Goal: Task Accomplishment & Management: Manage account settings

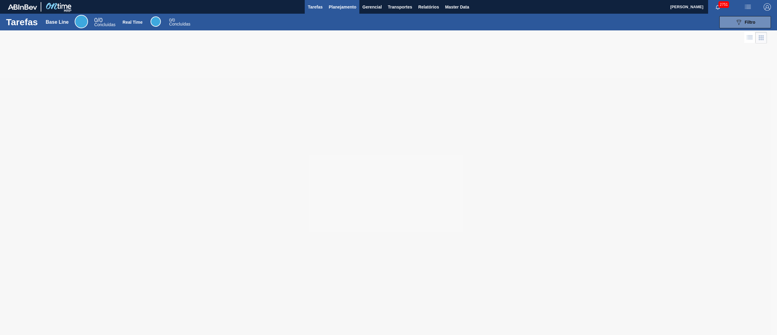
click at [337, 4] on span "Planejamento" at bounding box center [343, 6] width 28 height 7
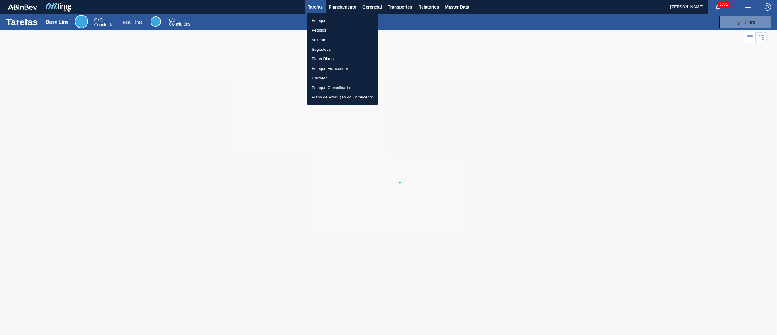
click at [323, 17] on li "Estoque" at bounding box center [342, 21] width 71 height 10
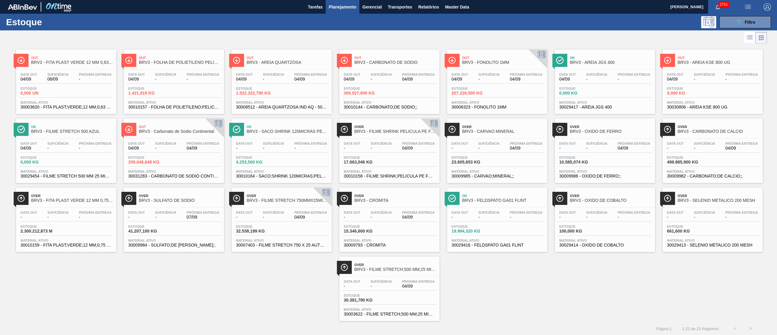
click at [388, 67] on div "Out BRV3 - FONOLITO 1MM" at bounding box center [503, 60] width 82 height 14
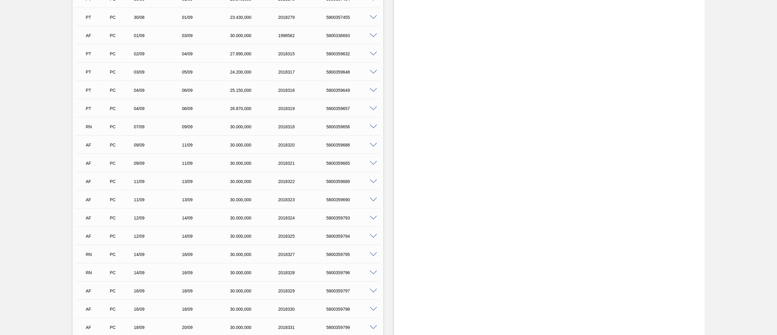
scroll to position [2153, 0]
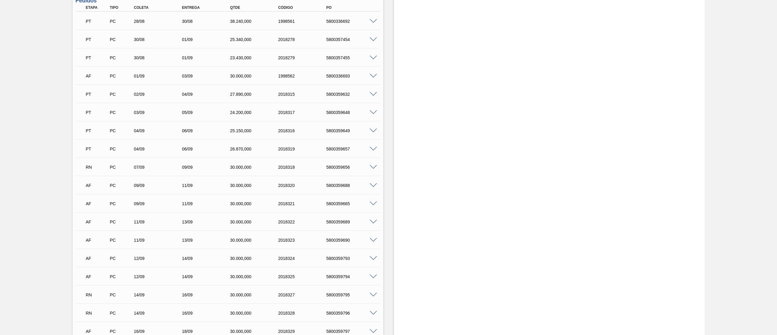
click at [373, 164] on div "RN PC 07/09 09/09 30.000,000 2018318 5800359656" at bounding box center [228, 166] width 305 height 15
click at [371, 167] on div "RN PC 07/09 09/09 30.000,000 2018318 5800359656" at bounding box center [228, 166] width 305 height 15
click at [371, 167] on span at bounding box center [373, 167] width 7 height 5
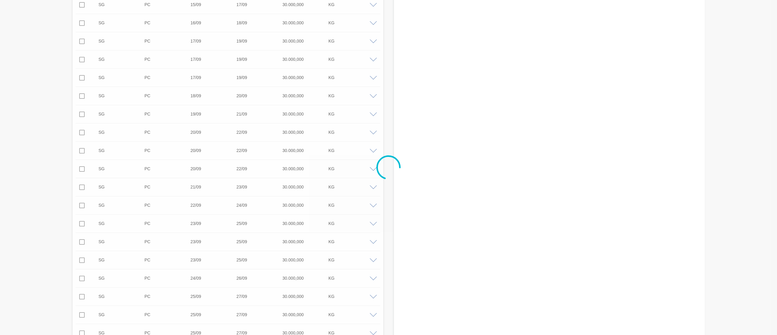
scroll to position [0, 0]
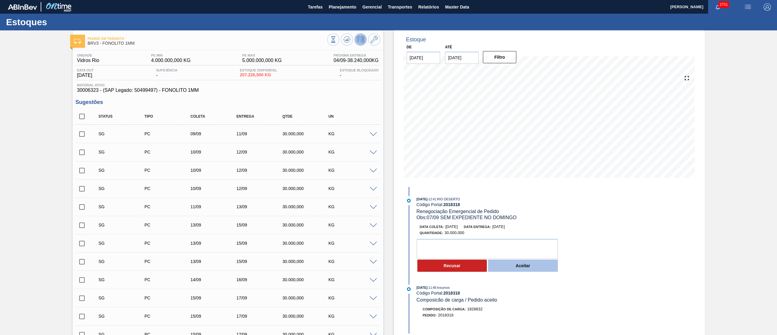
click at [388, 167] on button "Aceitar" at bounding box center [523, 265] width 70 height 12
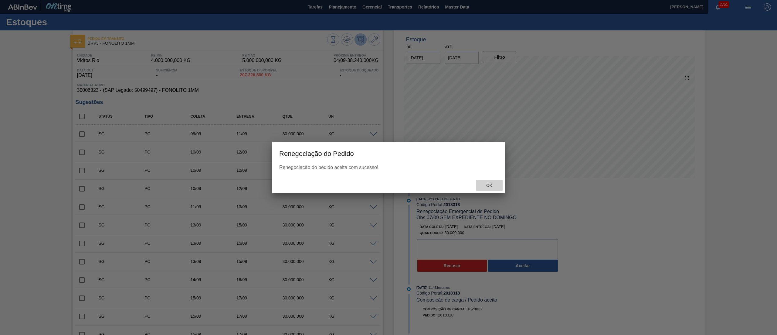
click at [388, 167] on div "Ok" at bounding box center [489, 185] width 27 height 11
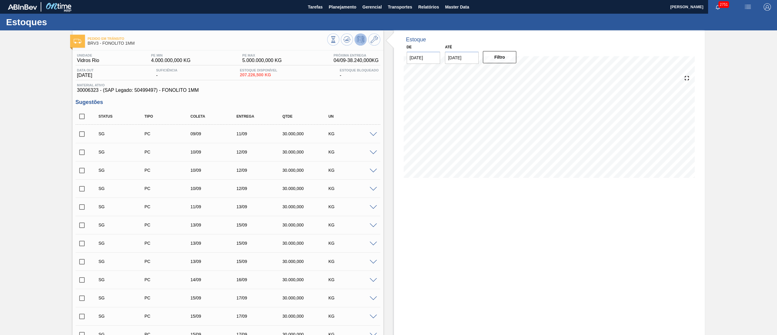
click at [376, 136] on span at bounding box center [373, 134] width 7 height 5
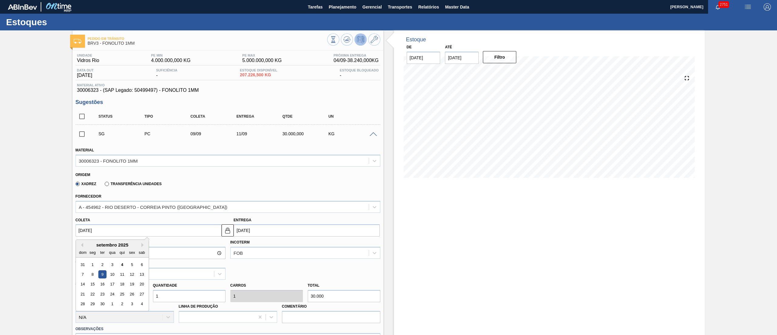
click at [146, 226] on input "[DATE]" at bounding box center [149, 230] width 146 height 12
click at [131, 266] on div "5" at bounding box center [132, 264] width 8 height 8
type input "[DATE]"
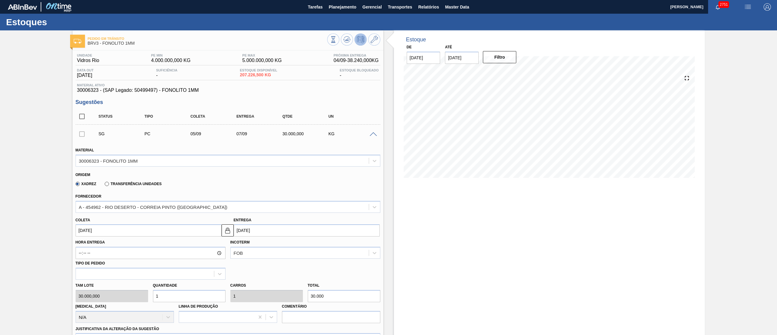
scroll to position [121, 0]
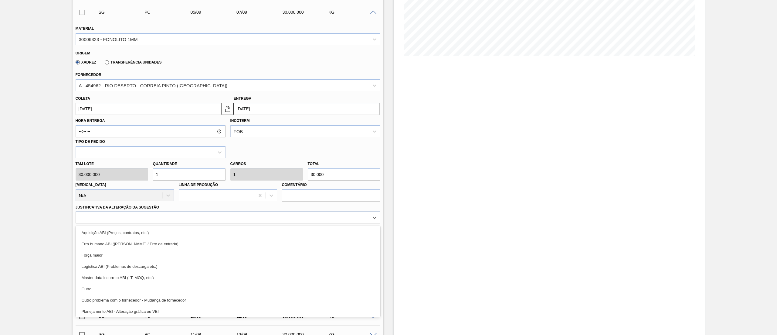
click at [83, 218] on div at bounding box center [222, 217] width 293 height 9
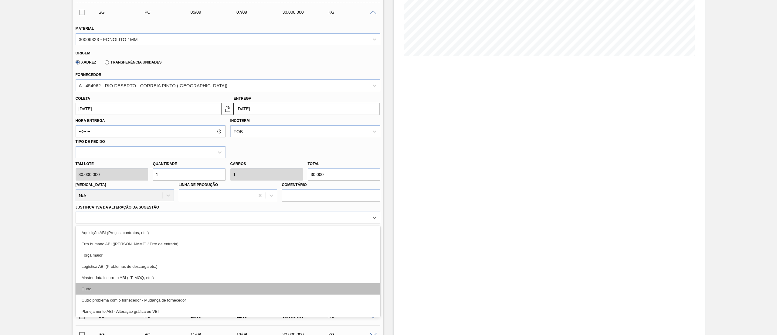
click at [93, 288] on div "Outro" at bounding box center [228, 288] width 305 height 11
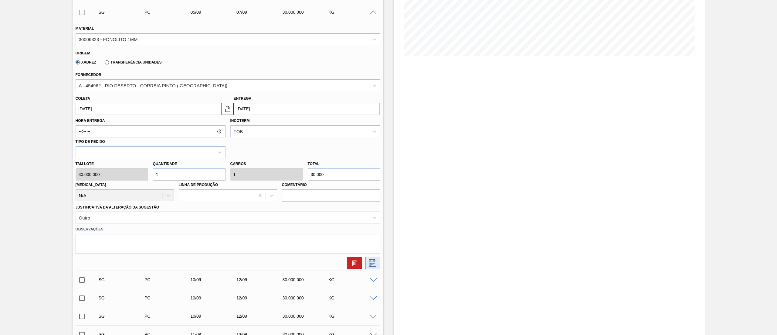
click at [365, 261] on button at bounding box center [372, 263] width 15 height 12
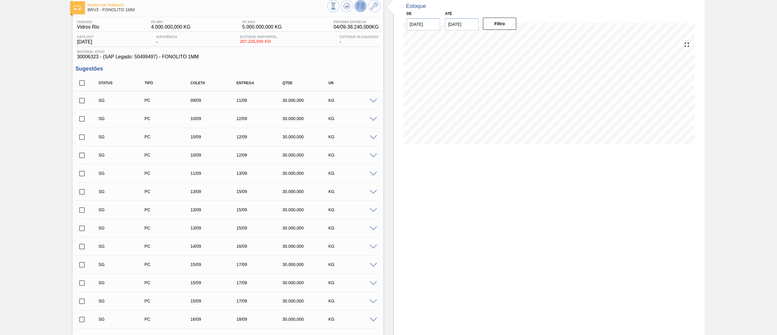
scroll to position [0, 0]
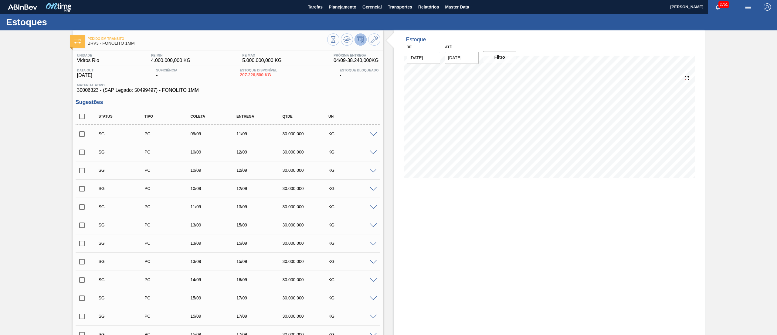
click at [374, 134] on span at bounding box center [373, 134] width 7 height 5
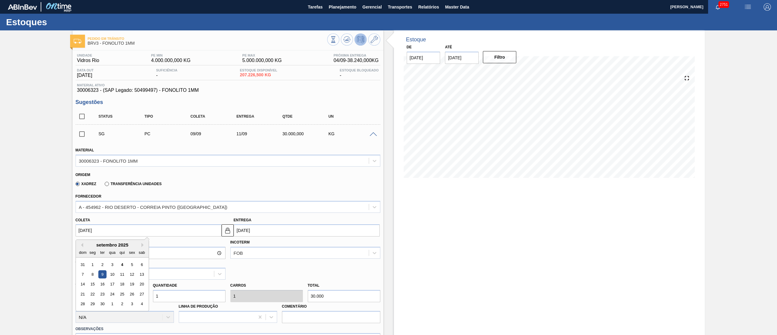
click at [100, 231] on input "[DATE]" at bounding box center [149, 230] width 146 height 12
click at [129, 265] on div "5" at bounding box center [132, 264] width 8 height 8
type input "[DATE]"
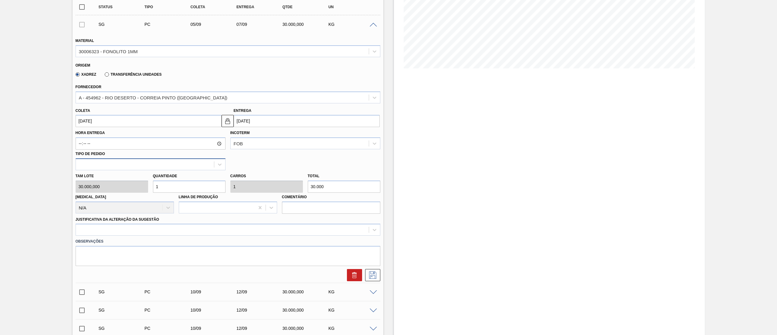
scroll to position [121, 0]
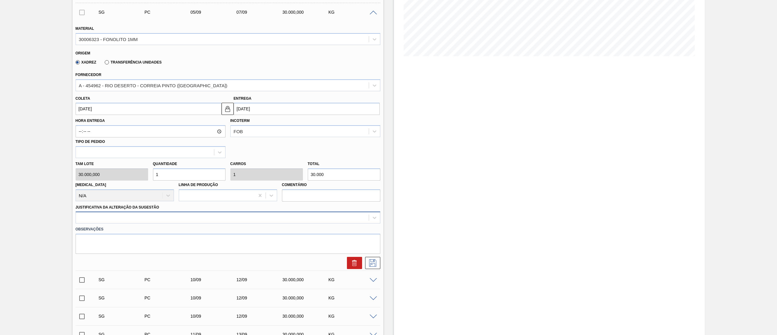
click at [96, 217] on div at bounding box center [222, 217] width 293 height 9
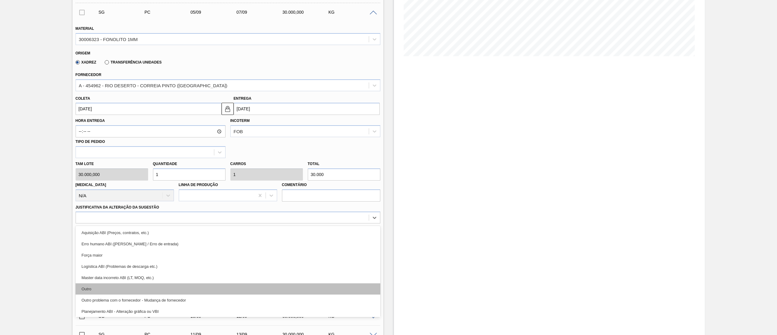
drag, startPoint x: 89, startPoint y: 257, endPoint x: 97, endPoint y: 288, distance: 31.5
click at [97, 288] on div "Aquisição ABI (Preços, contratos, etc.) Erro humano ABI (Cálculo / Erro de entr…" at bounding box center [228, 271] width 305 height 91
click at [97, 288] on div "Outro" at bounding box center [228, 288] width 305 height 11
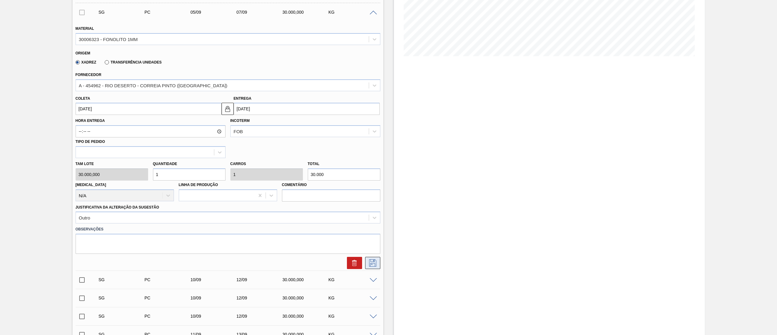
click at [373, 261] on icon at bounding box center [373, 262] width 10 height 7
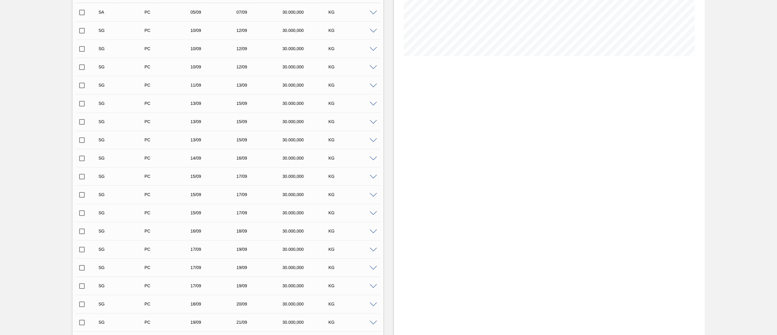
scroll to position [0, 0]
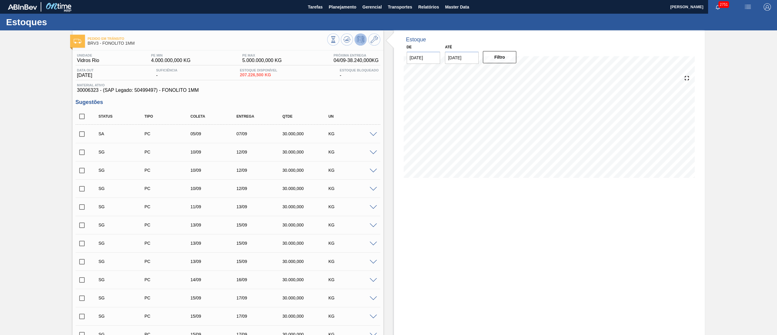
click at [375, 152] on span at bounding box center [373, 152] width 7 height 5
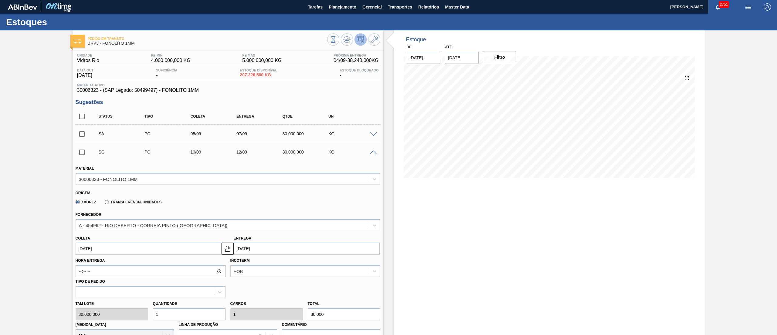
click at [100, 247] on input "[DATE]" at bounding box center [149, 248] width 146 height 12
click at [133, 279] on div "5" at bounding box center [132, 282] width 8 height 8
type input "[DATE]"
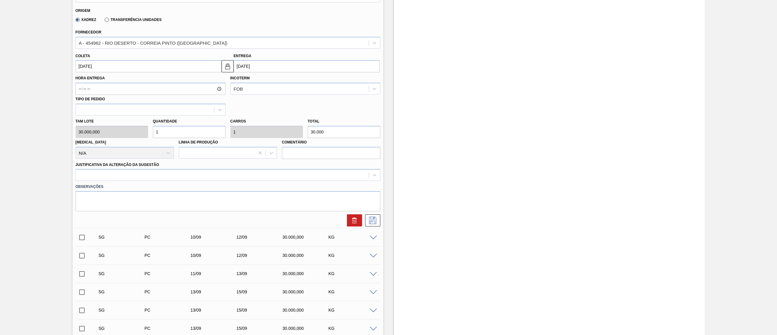
click at [88, 167] on div "Justificativa da Alteração da Sugestão" at bounding box center [228, 170] width 305 height 21
click at [89, 175] on div at bounding box center [222, 175] width 293 height 9
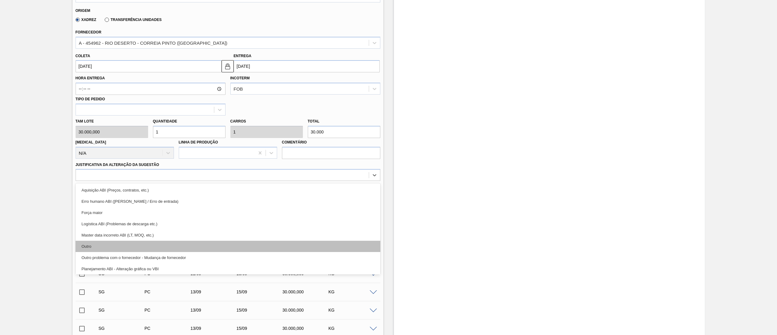
click at [91, 248] on div "Outro" at bounding box center [228, 245] width 305 height 11
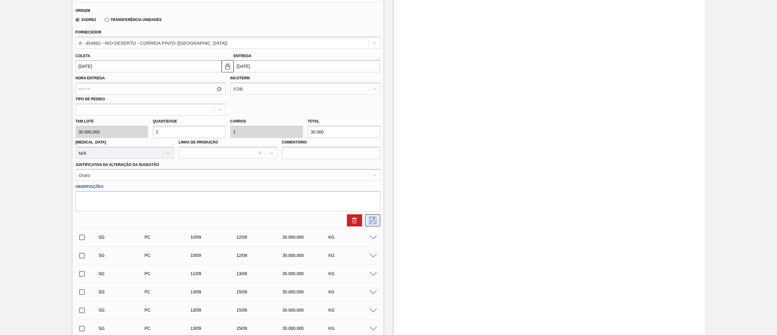
click at [371, 222] on icon at bounding box center [373, 219] width 10 height 7
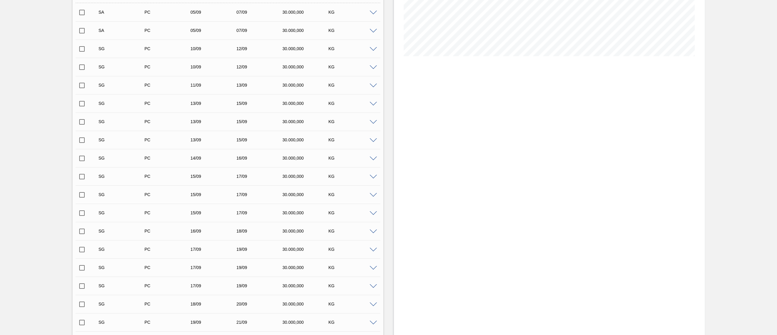
scroll to position [0, 0]
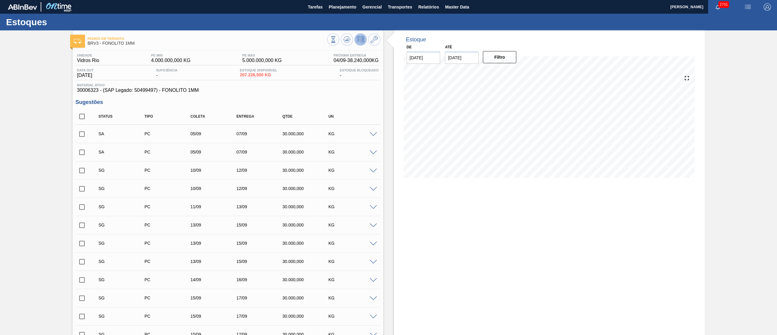
click at [372, 172] on span at bounding box center [373, 171] width 7 height 5
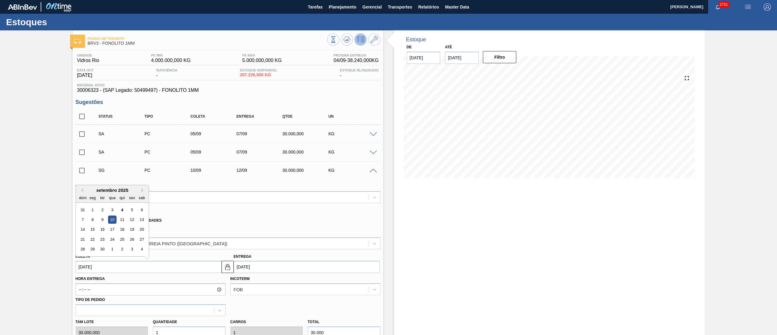
click at [91, 270] on input "[DATE]" at bounding box center [149, 266] width 146 height 12
click at [83, 133] on input "checkbox" at bounding box center [82, 134] width 13 height 13
checkbox input "true"
click at [80, 149] on input "checkbox" at bounding box center [82, 152] width 13 height 13
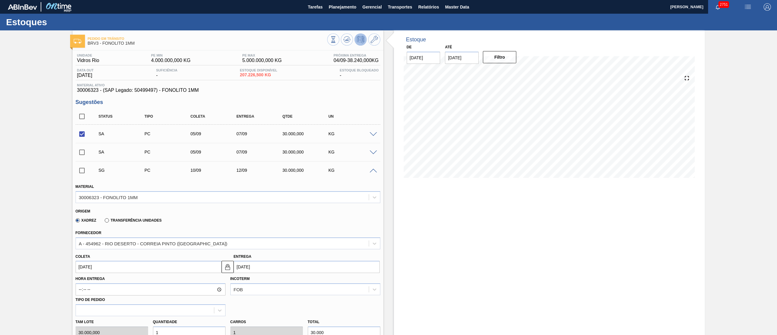
checkbox input "true"
click at [376, 171] on span at bounding box center [373, 171] width 7 height 5
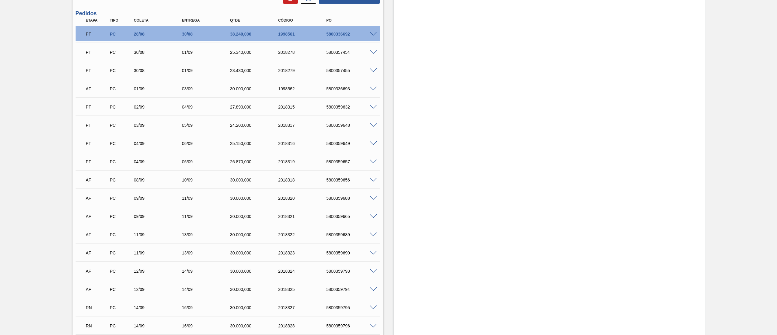
scroll to position [2125, 0]
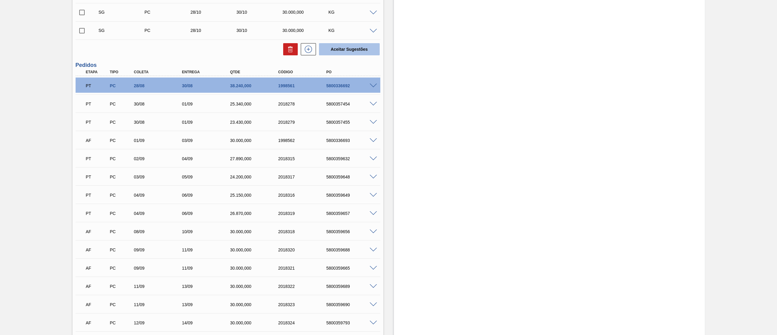
click at [336, 53] on button "Aceitar Sugestões" at bounding box center [349, 49] width 61 height 12
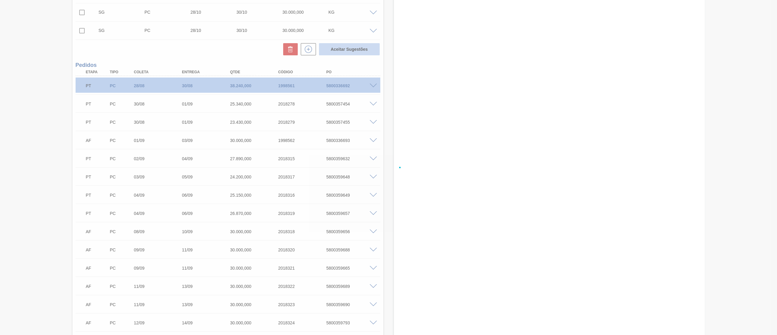
checkbox input "false"
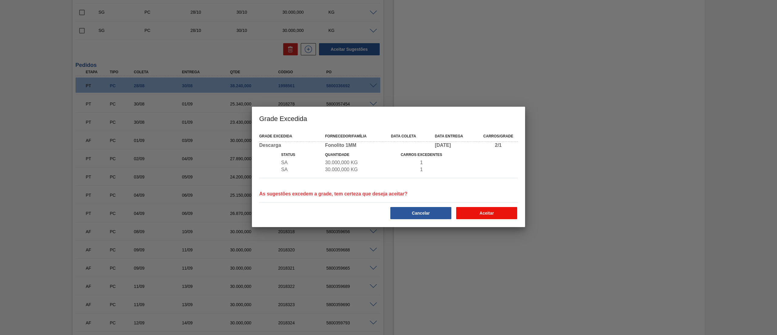
click at [480, 210] on button "Aceitar" at bounding box center [486, 213] width 61 height 12
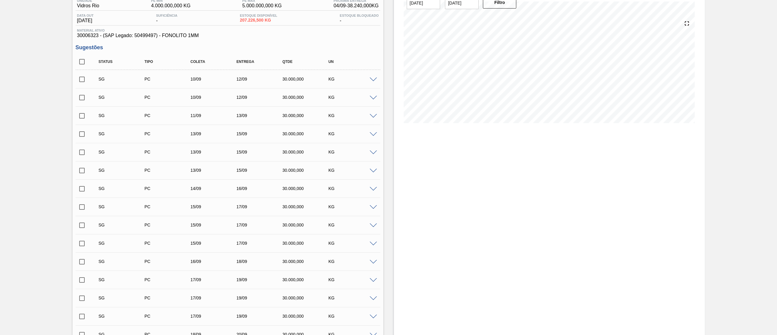
scroll to position [0, 0]
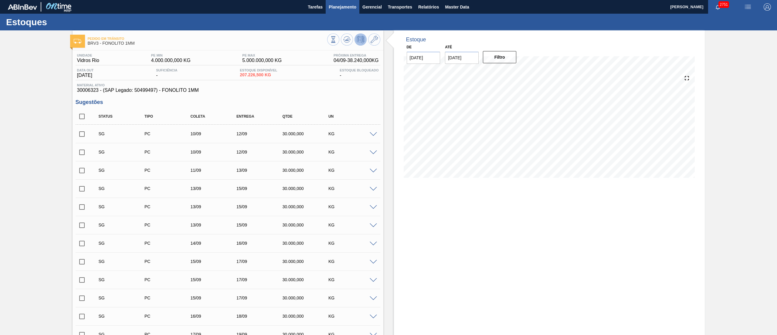
click at [339, 4] on span "Planejamento" at bounding box center [343, 6] width 28 height 7
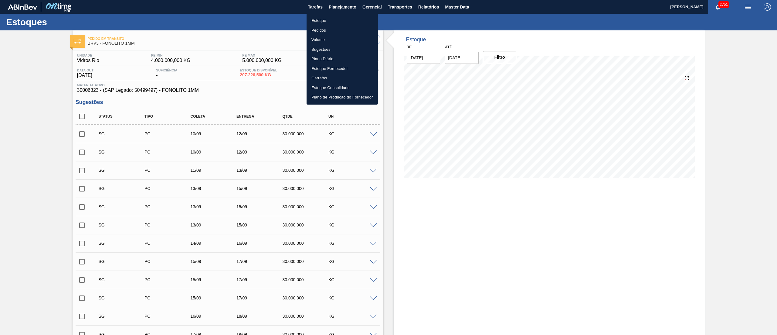
click at [325, 21] on li "Estoque" at bounding box center [342, 21] width 71 height 10
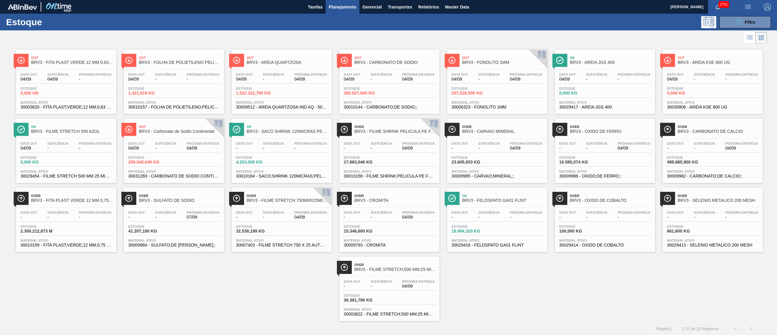
click at [190, 146] on span "04/09" at bounding box center [203, 148] width 33 height 5
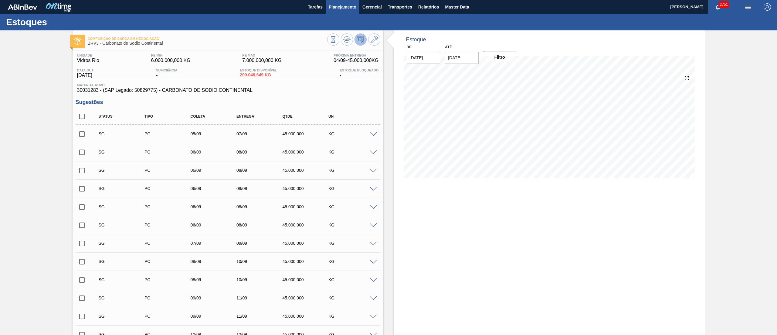
click at [345, 10] on span "Planejamento" at bounding box center [343, 6] width 28 height 7
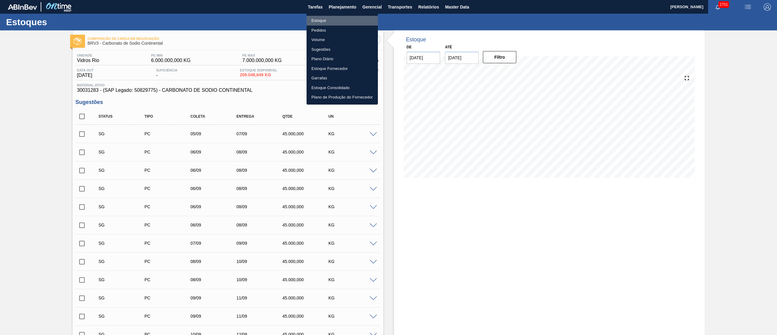
click at [335, 20] on li "Estoque" at bounding box center [342, 21] width 71 height 10
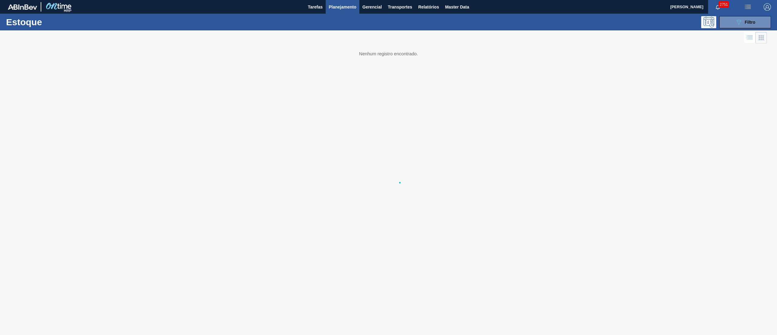
click at [335, 20] on li "Estoque" at bounding box center [341, 21] width 53 height 5
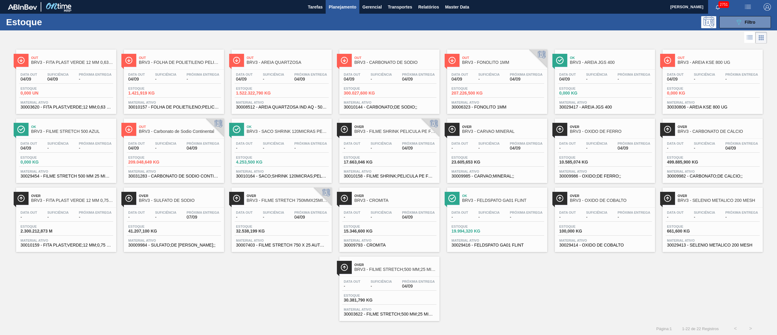
click at [212, 202] on span "BRV3 - SULFATO DE SODIO" at bounding box center [180, 200] width 82 height 5
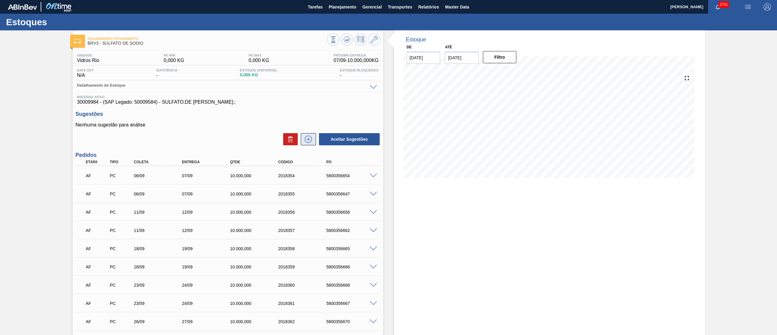
click at [310, 140] on icon at bounding box center [309, 138] width 10 height 7
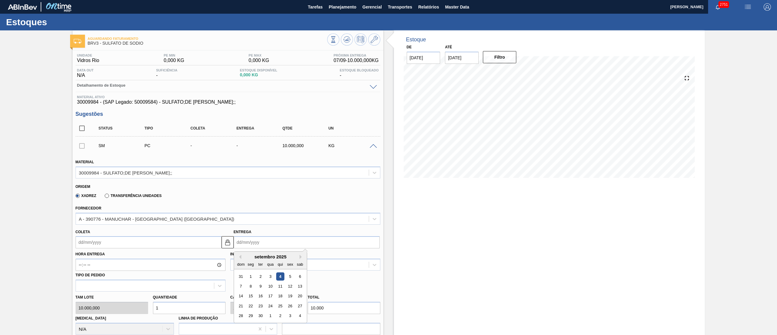
click at [255, 245] on input "Entrega" at bounding box center [307, 242] width 146 height 12
click at [260, 286] on div "9" at bounding box center [260, 286] width 8 height 8
type input "[DATE]"
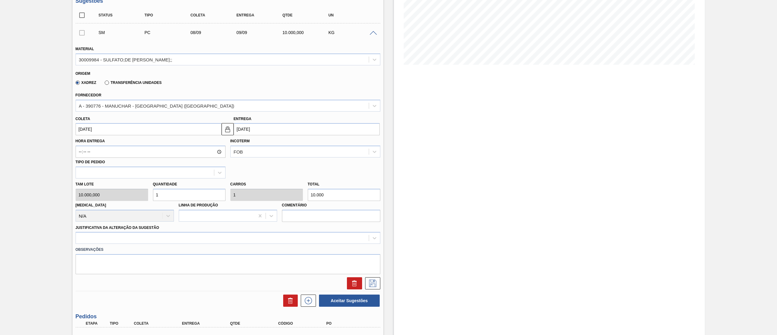
scroll to position [182, 0]
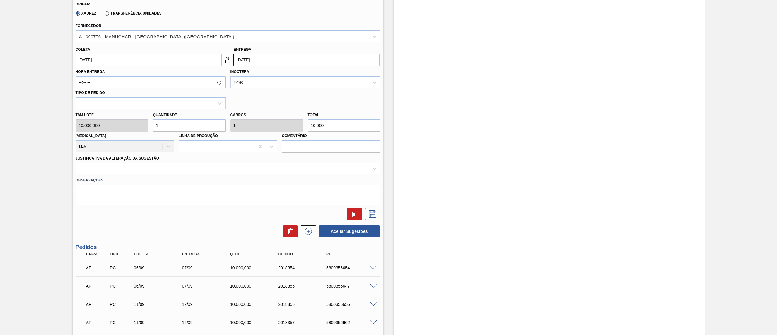
click at [83, 161] on div "Justificativa da Alteração da Sugestão" at bounding box center [228, 164] width 305 height 21
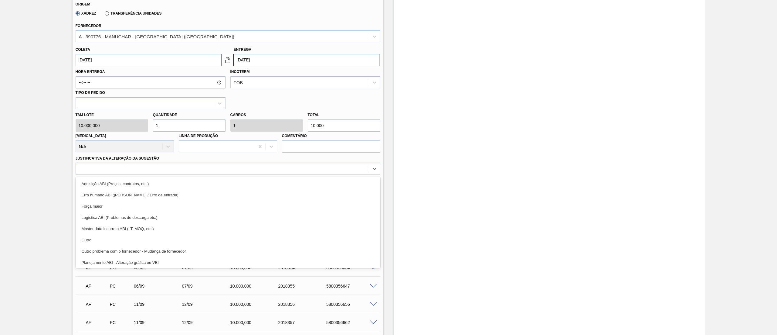
click at [86, 168] on div at bounding box center [222, 168] width 293 height 9
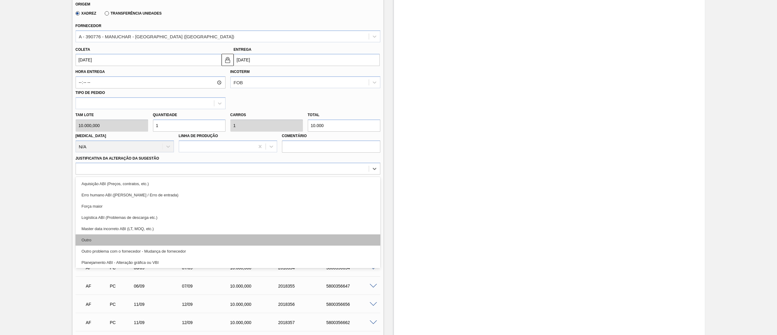
click at [94, 238] on div "Outro" at bounding box center [228, 239] width 305 height 11
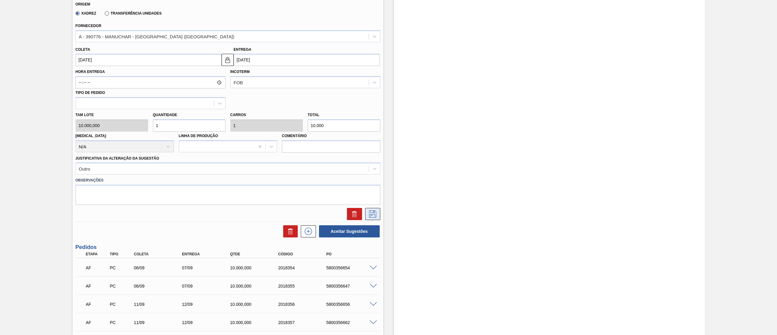
click at [369, 216] on icon at bounding box center [372, 213] width 7 height 7
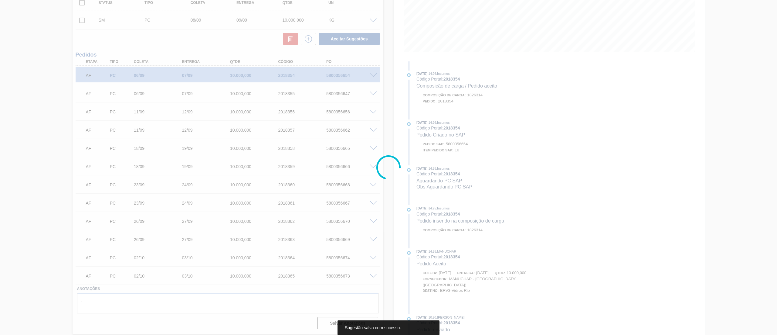
scroll to position [124, 0]
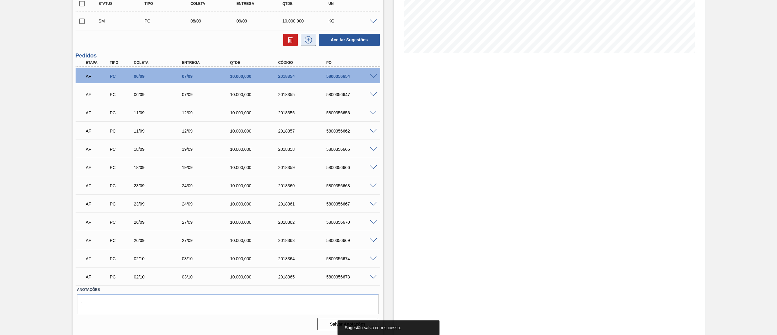
click at [309, 38] on icon at bounding box center [309, 39] width 10 height 7
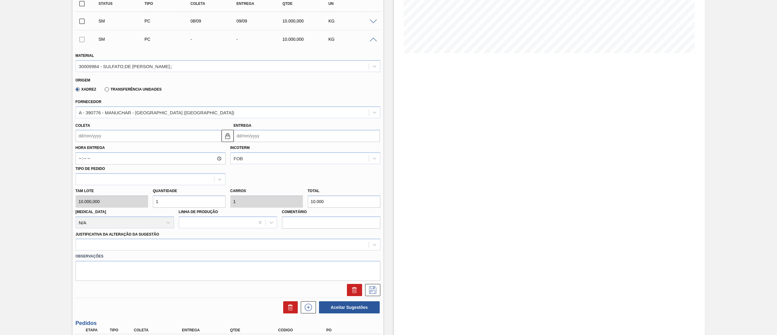
click at [268, 140] on input "Entrega" at bounding box center [307, 136] width 146 height 12
click at [261, 181] on div "9" at bounding box center [260, 179] width 8 height 8
type input "[DATE]"
click at [120, 241] on div at bounding box center [228, 244] width 305 height 12
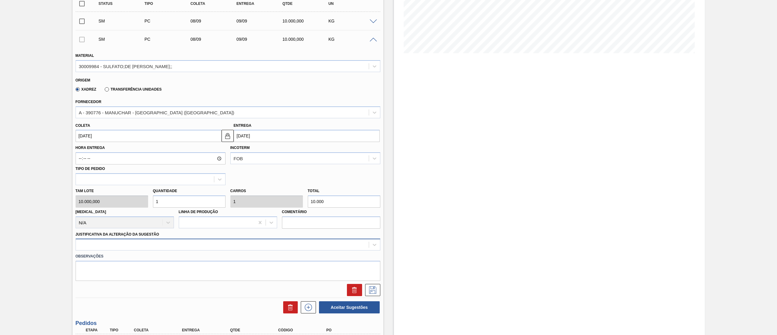
scroll to position [136, 0]
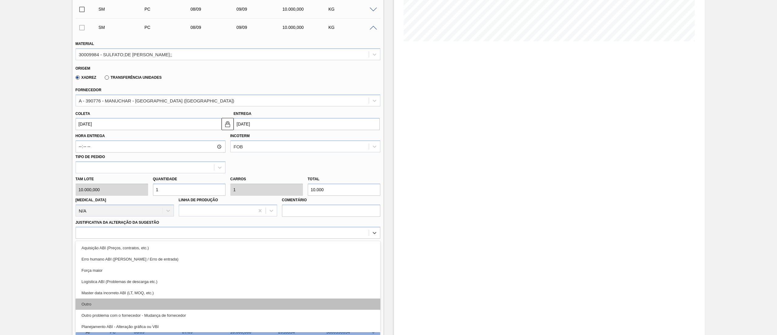
click at [91, 302] on div "Outro" at bounding box center [228, 303] width 305 height 11
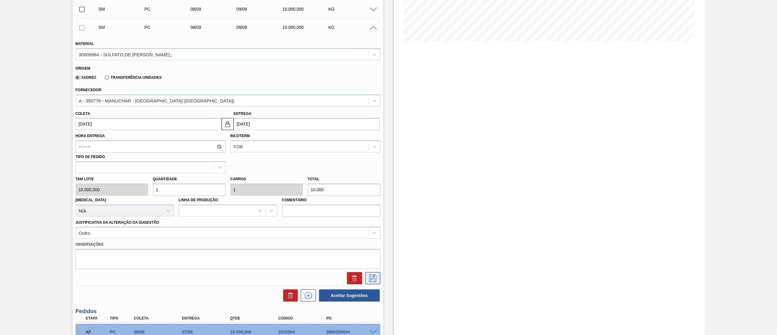
click at [377, 281] on icon at bounding box center [373, 277] width 10 height 7
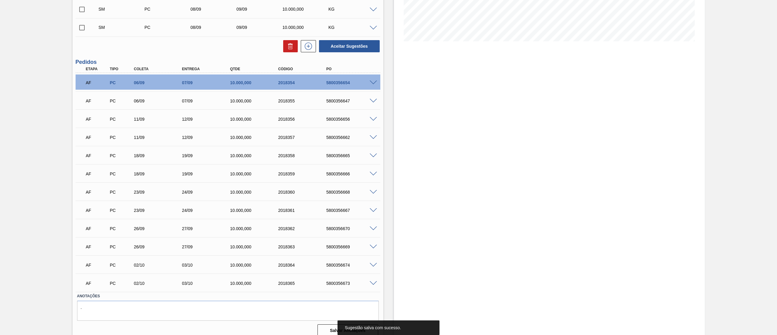
click at [80, 14] on input "checkbox" at bounding box center [82, 9] width 13 height 13
checkbox input "true"
click at [83, 29] on input "checkbox" at bounding box center [82, 27] width 13 height 13
checkbox input "true"
click at [332, 49] on button "Aceitar Sugestões" at bounding box center [349, 46] width 61 height 12
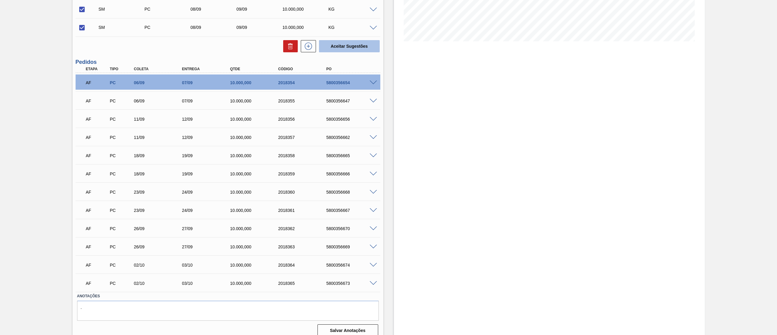
checkbox input "false"
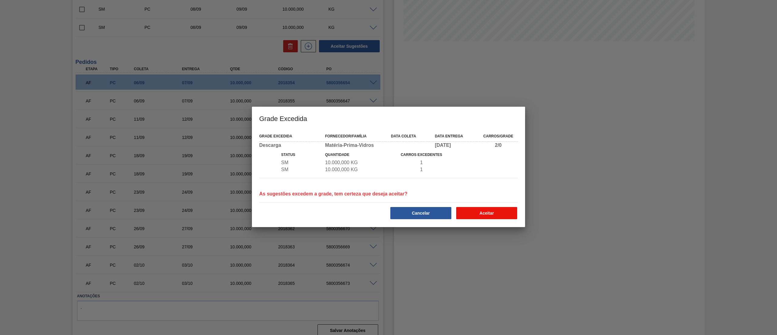
click at [483, 216] on button "Aceitar" at bounding box center [486, 213] width 61 height 12
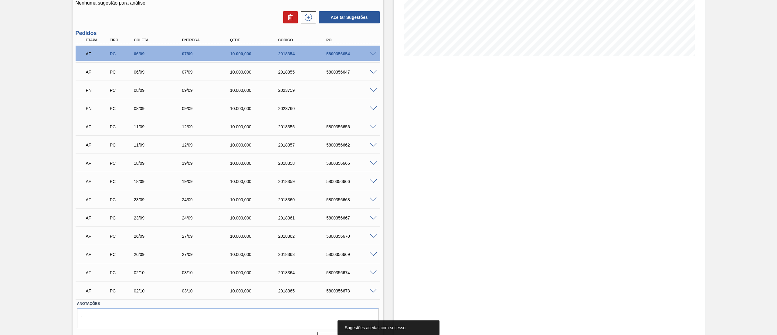
scroll to position [0, 0]
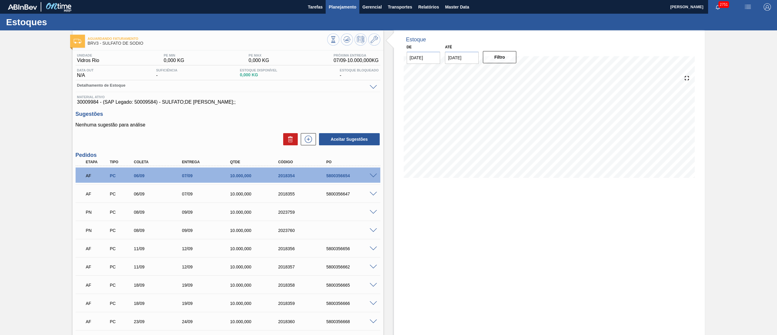
click at [343, 6] on span "Planejamento" at bounding box center [343, 6] width 28 height 7
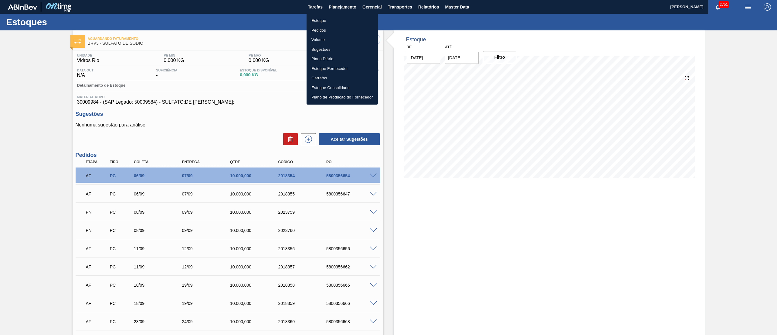
click at [318, 18] on li "Estoque" at bounding box center [342, 21] width 71 height 10
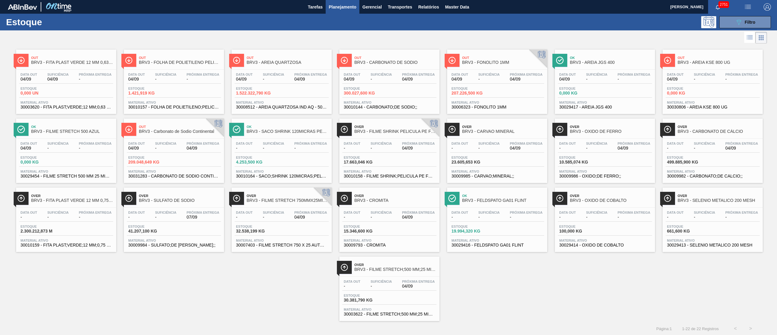
click at [191, 160] on div "Estoque 209.048,649 KG" at bounding box center [174, 160] width 94 height 11
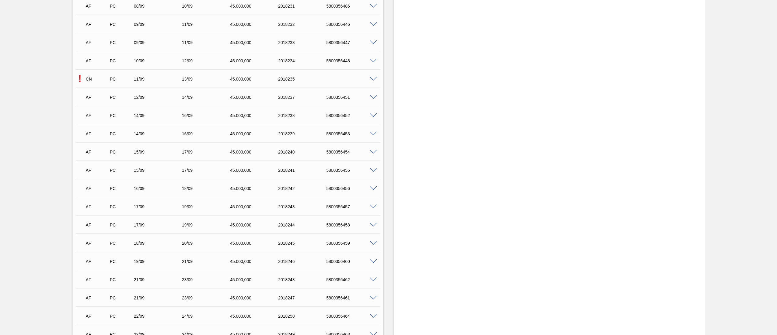
scroll to position [2316, 0]
click at [370, 94] on div at bounding box center [374, 95] width 12 height 5
click at [372, 94] on span at bounding box center [373, 95] width 7 height 5
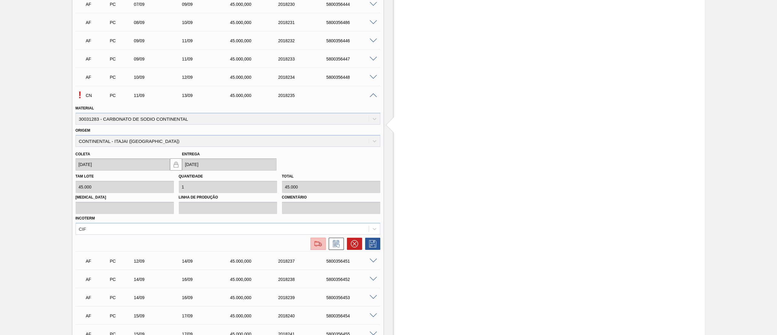
click at [313, 245] on img at bounding box center [318, 243] width 10 height 7
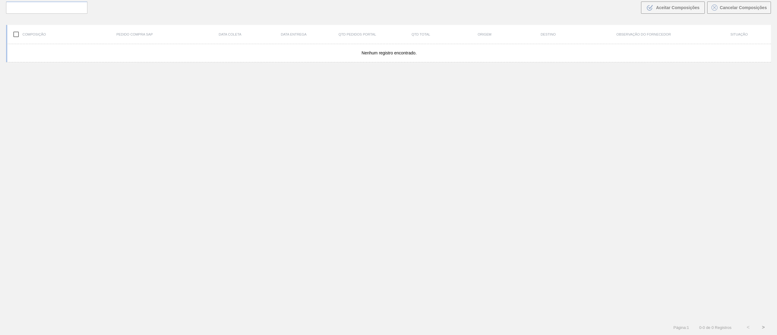
scroll to position [44, 0]
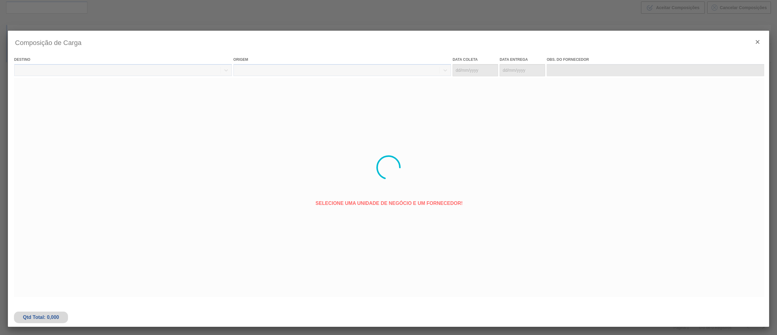
type coleta "[DATE]"
type entrega "[DATE]"
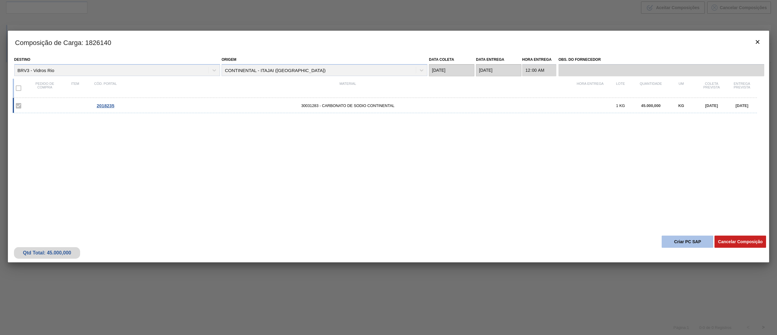
click at [683, 244] on button "Criar PC SAP" at bounding box center [688, 241] width 52 height 12
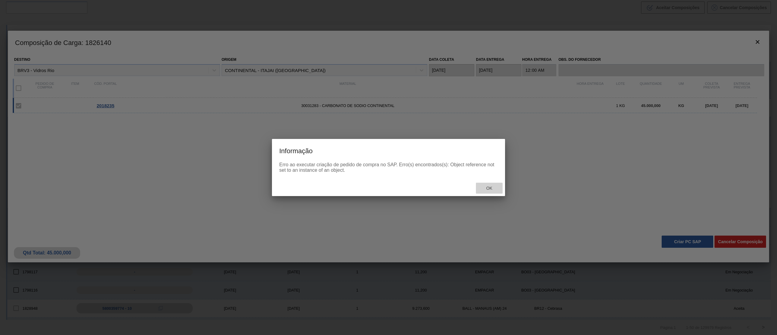
drag, startPoint x: 478, startPoint y: 191, endPoint x: 482, endPoint y: 192, distance: 3.3
click at [482, 192] on div "Ok" at bounding box center [489, 187] width 27 height 11
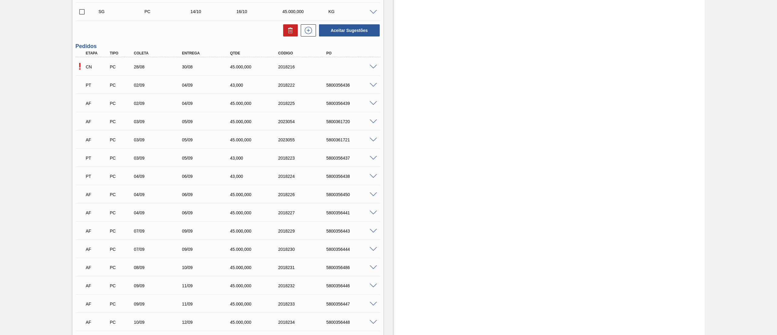
scroll to position [2125, 0]
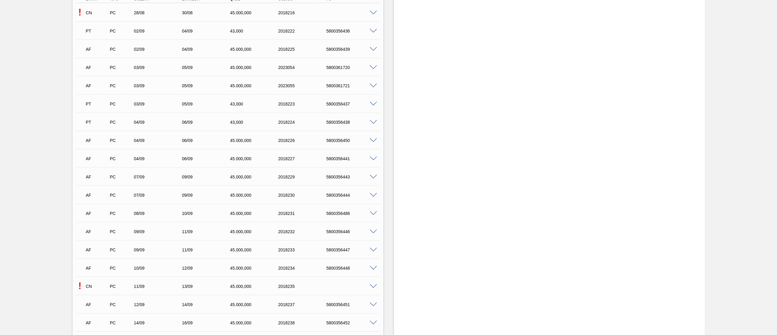
click at [369, 16] on div "CN PC 28/08 30/08 45.000,000 2018216" at bounding box center [226, 12] width 289 height 12
click at [373, 13] on span at bounding box center [373, 13] width 7 height 5
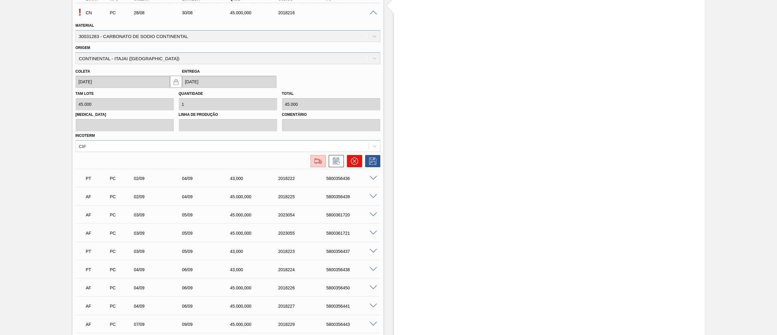
click at [352, 158] on icon at bounding box center [354, 160] width 7 height 7
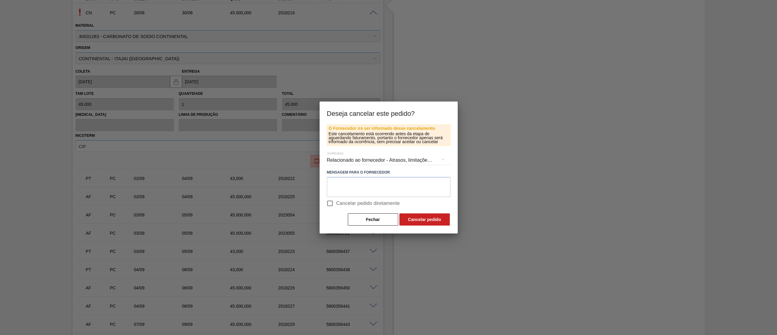
click at [326, 200] on input "Cancelar pedido diretamente" at bounding box center [330, 203] width 13 height 13
checkbox input "true"
click at [412, 220] on button "Cancelar pedido" at bounding box center [425, 219] width 50 height 12
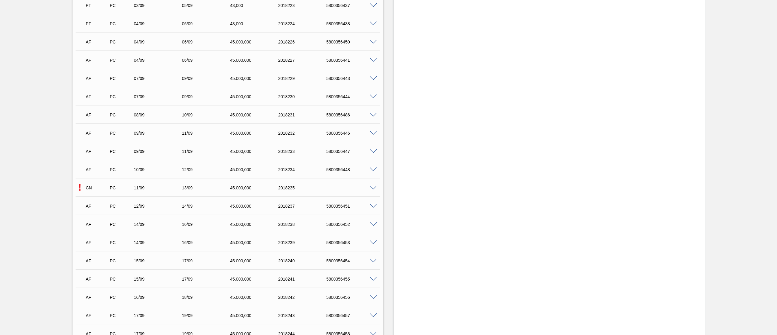
scroll to position [2247, 0]
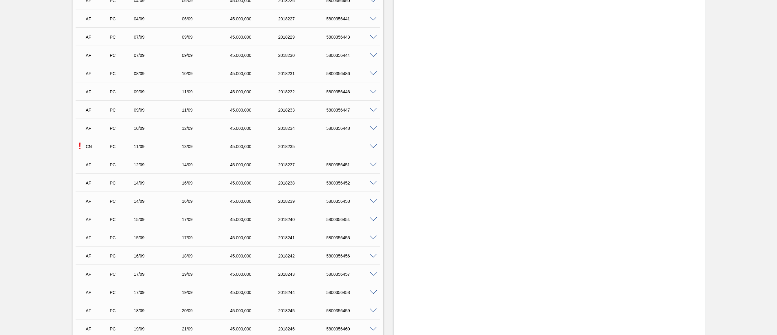
click at [378, 146] on div at bounding box center [374, 146] width 12 height 5
click at [376, 149] on div "! CN PC 11/09 13/09 45.000,000 2018235" at bounding box center [228, 145] width 305 height 15
click at [373, 145] on span at bounding box center [373, 146] width 7 height 5
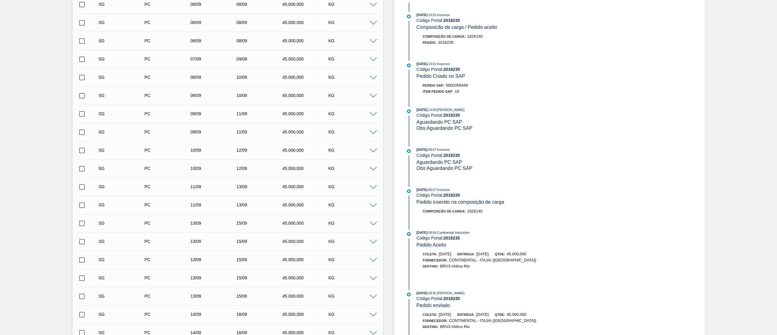
scroll to position [182, 0]
click at [83, 191] on input "checkbox" at bounding box center [82, 188] width 13 height 13
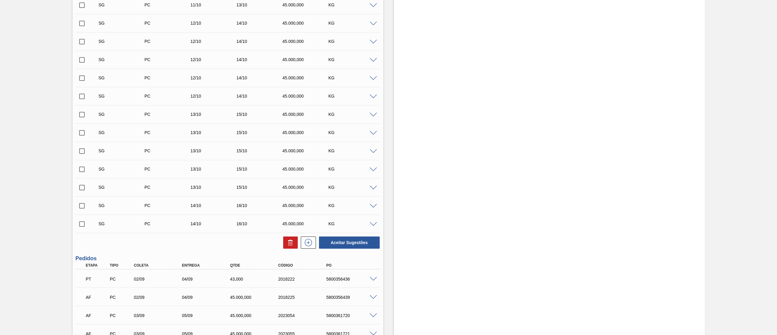
scroll to position [1851, 0]
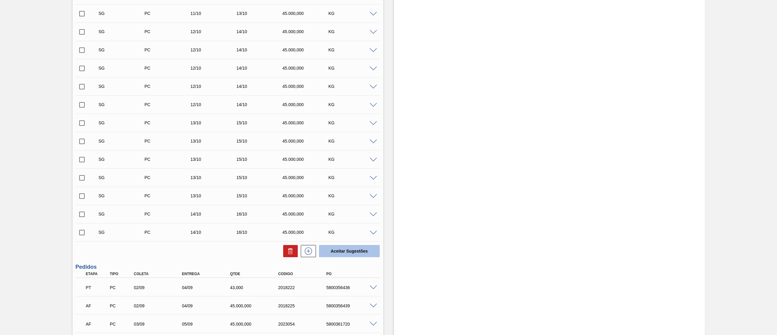
click at [336, 253] on button "Aceitar Sugestões" at bounding box center [349, 251] width 61 height 12
checkbox input "false"
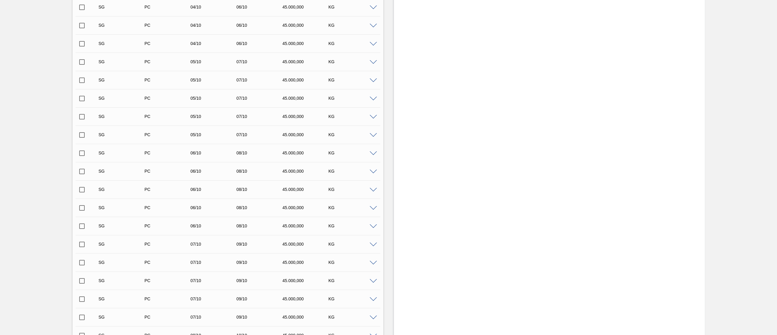
scroll to position [1275, 0]
